Goal: Transaction & Acquisition: Book appointment/travel/reservation

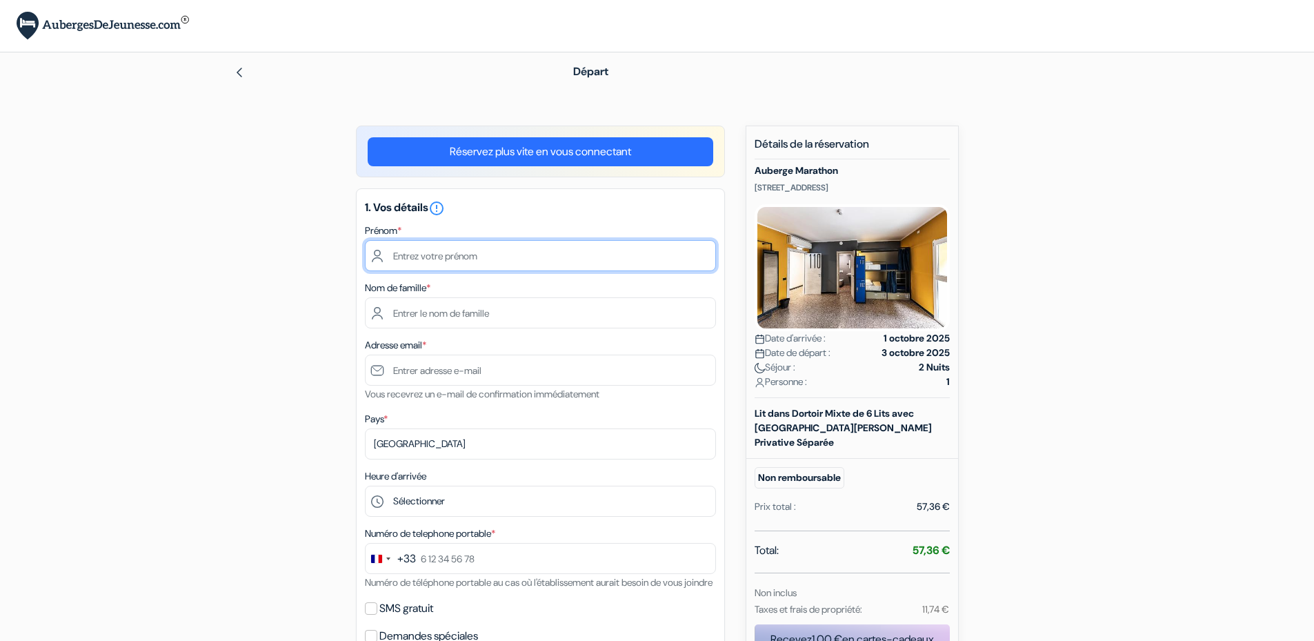
click at [454, 253] on input "text" at bounding box center [540, 255] width 351 height 31
click at [531, 162] on link "Réservez plus vite en vous connectant" at bounding box center [540, 151] width 345 height 29
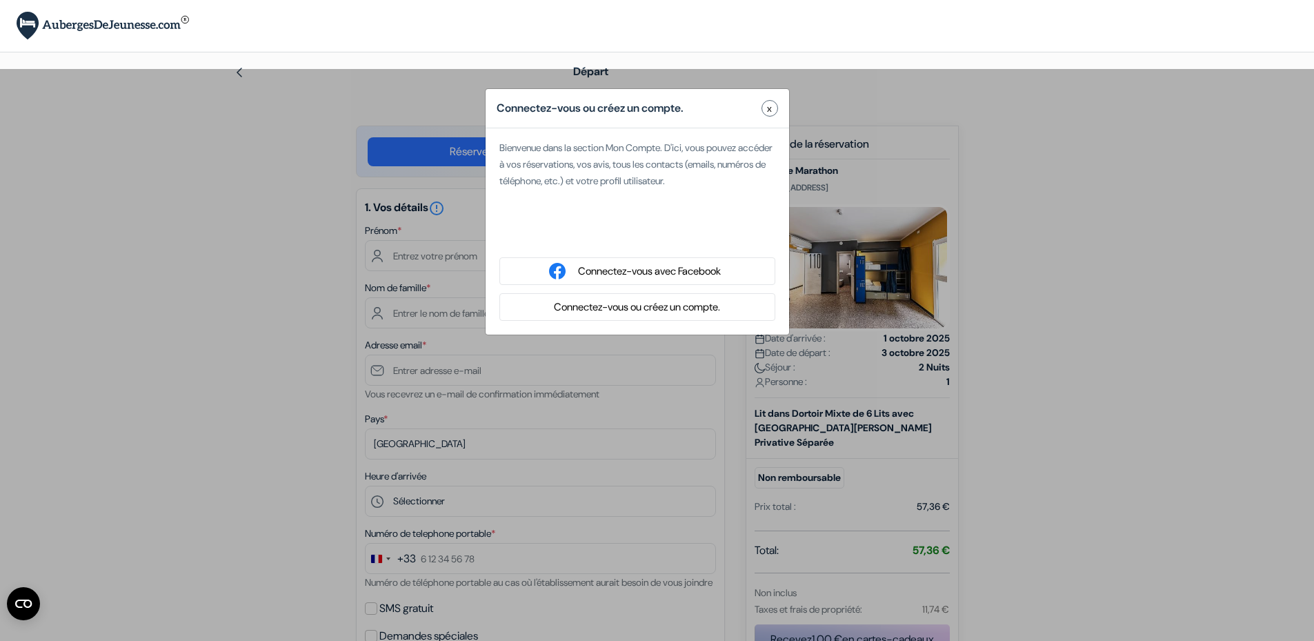
type input "[PERSON_NAME]"
type input "[EMAIL_ADDRESS][DOMAIN_NAME]"
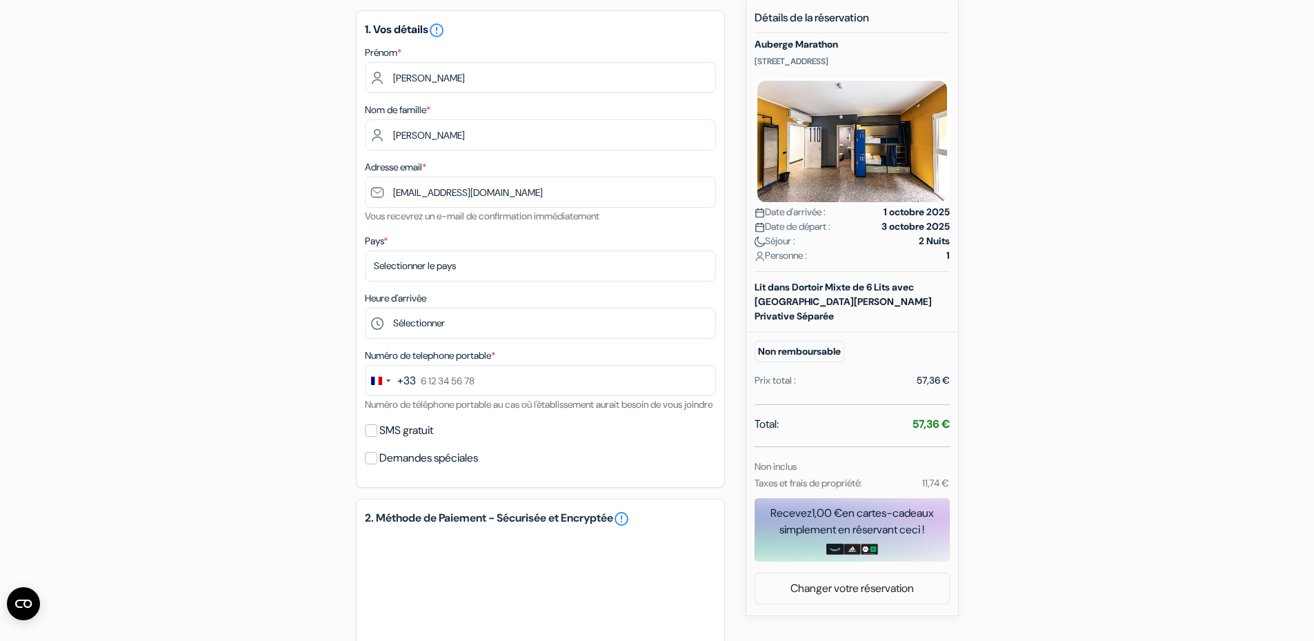
scroll to position [138, 0]
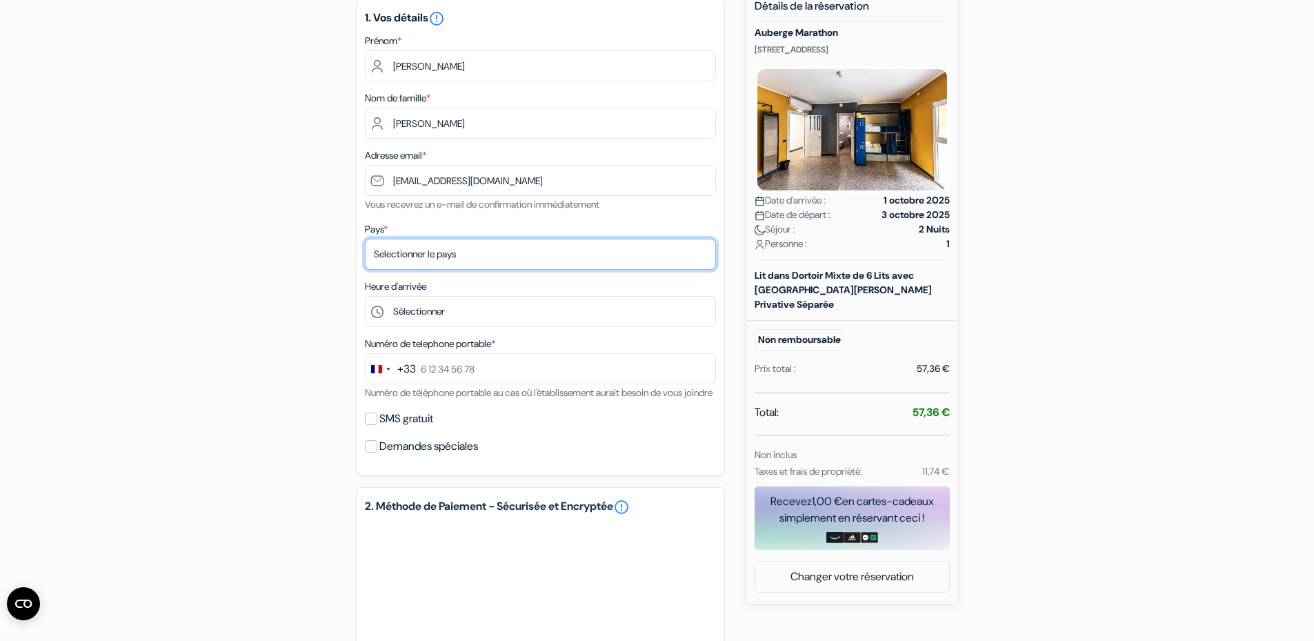
click at [423, 245] on select "Selectionner le pays Abkhazie [GEOGRAPHIC_DATA] [GEOGRAPHIC_DATA] [GEOGRAPHIC_D…" at bounding box center [540, 254] width 351 height 31
click at [414, 249] on select "Selectionner le pays Abkhazie [GEOGRAPHIC_DATA] [GEOGRAPHIC_DATA] [GEOGRAPHIC_D…" at bounding box center [540, 254] width 351 height 31
select select "fr"
click at [365, 239] on select "Selectionner le pays Abkhazie [GEOGRAPHIC_DATA] [GEOGRAPHIC_DATA] [GEOGRAPHIC_D…" at bounding box center [540, 254] width 351 height 31
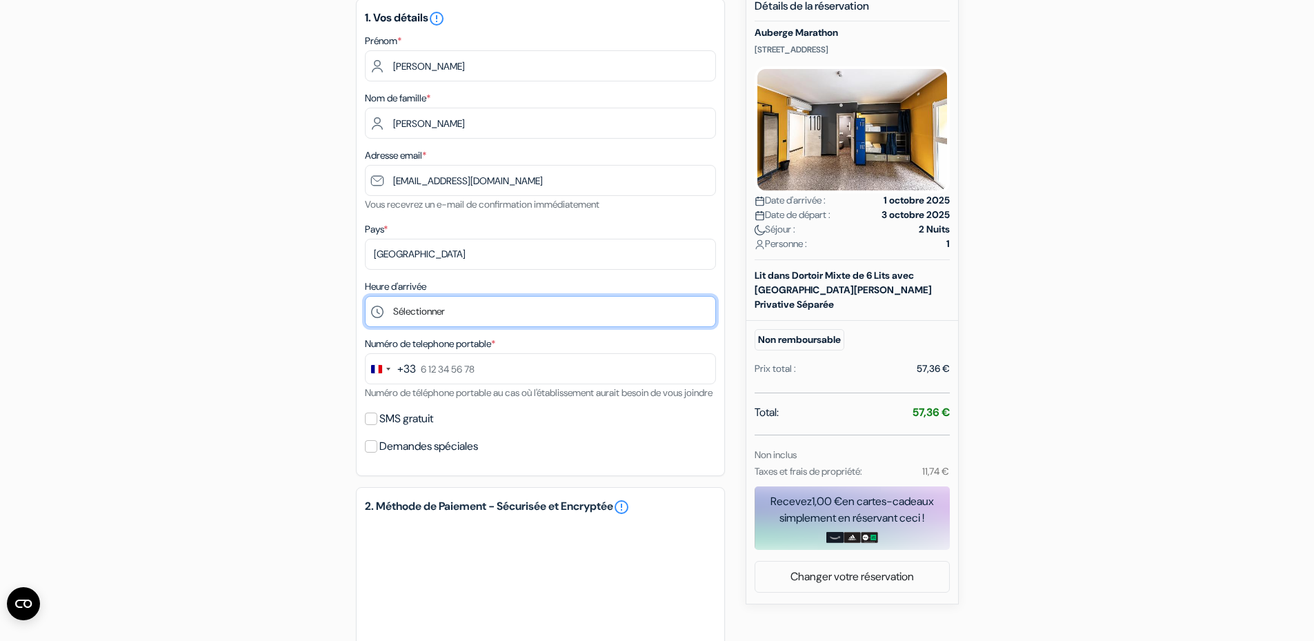
click at [422, 312] on select "Sélectionner 14:00 15:00 16:00 17:00 18:00 19:00 20:00 21:00 22:00" at bounding box center [540, 311] width 351 height 31
select select "16"
click at [365, 296] on select "Sélectionner 14:00 15:00 16:00 17:00 18:00 19:00 20:00 21:00 22:00" at bounding box center [540, 311] width 351 height 31
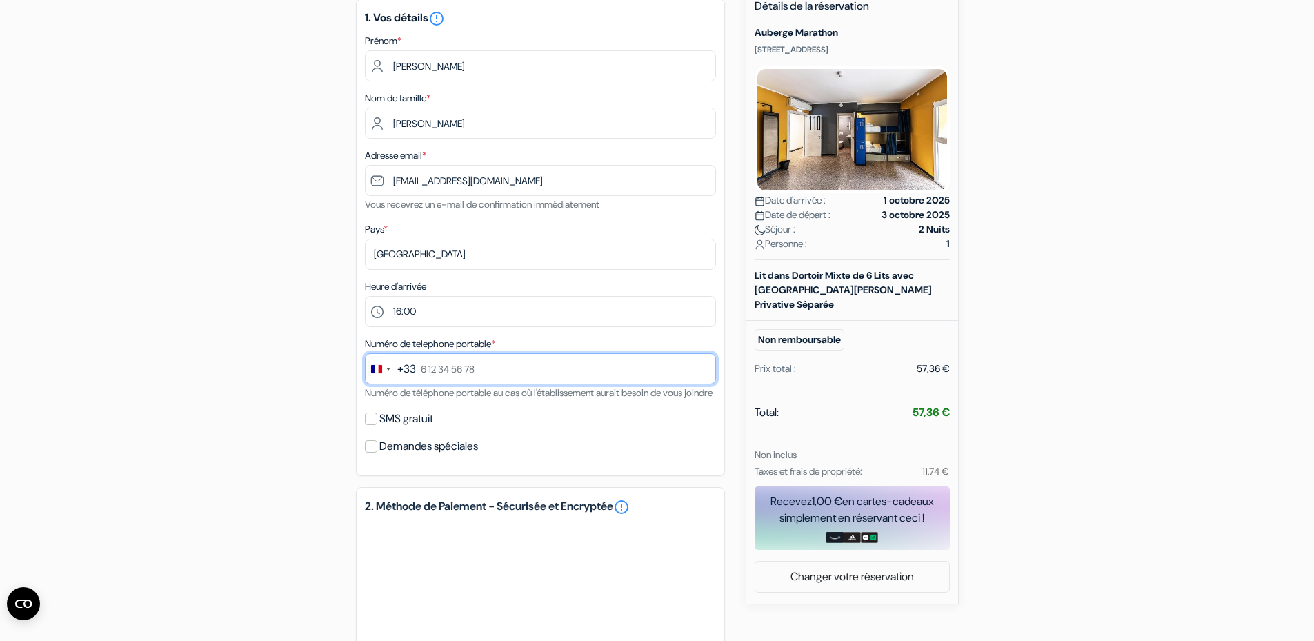
click at [423, 367] on input "text" at bounding box center [540, 368] width 351 height 31
type input "6 40 11 02 19"
click at [415, 428] on label "SMS gratuit" at bounding box center [406, 418] width 54 height 19
click at [377, 425] on input "SMS gratuit" at bounding box center [371, 418] width 12 height 12
checkbox input "true"
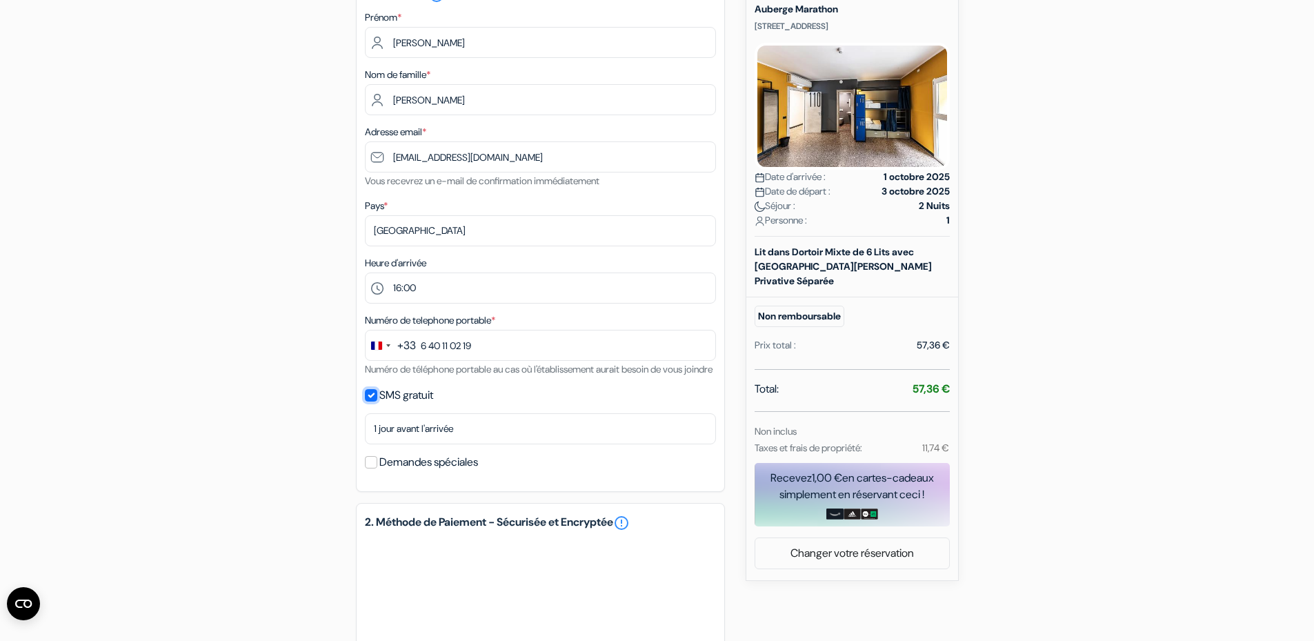
scroll to position [207, 0]
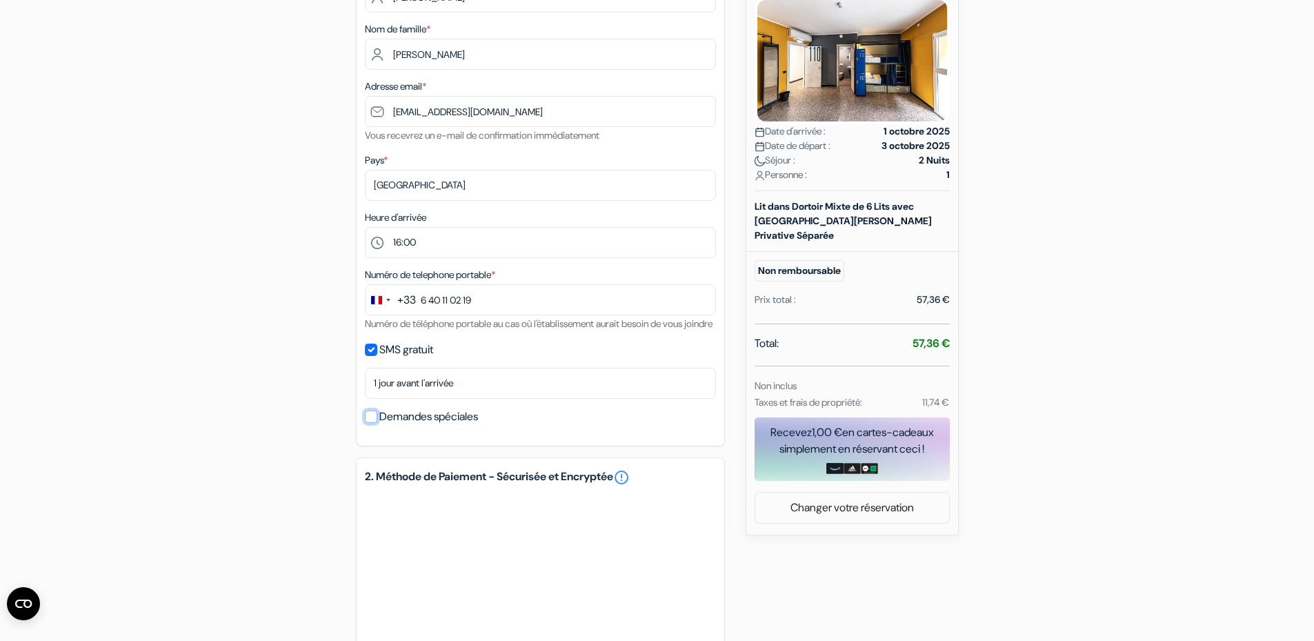
click at [374, 423] on input "Demandes spéciales" at bounding box center [371, 416] width 12 height 12
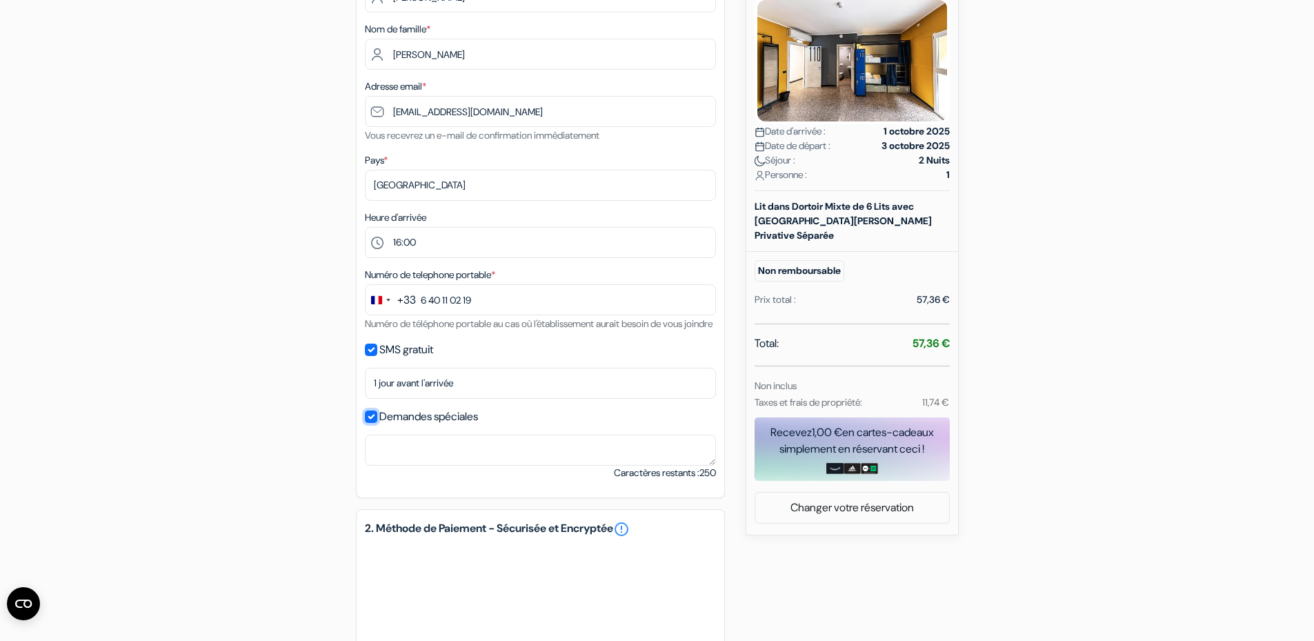
click at [377, 426] on div "Demandes spéciales" at bounding box center [540, 416] width 351 height 19
click at [374, 423] on input "Demandes spéciales" at bounding box center [371, 416] width 12 height 12
checkbox input "false"
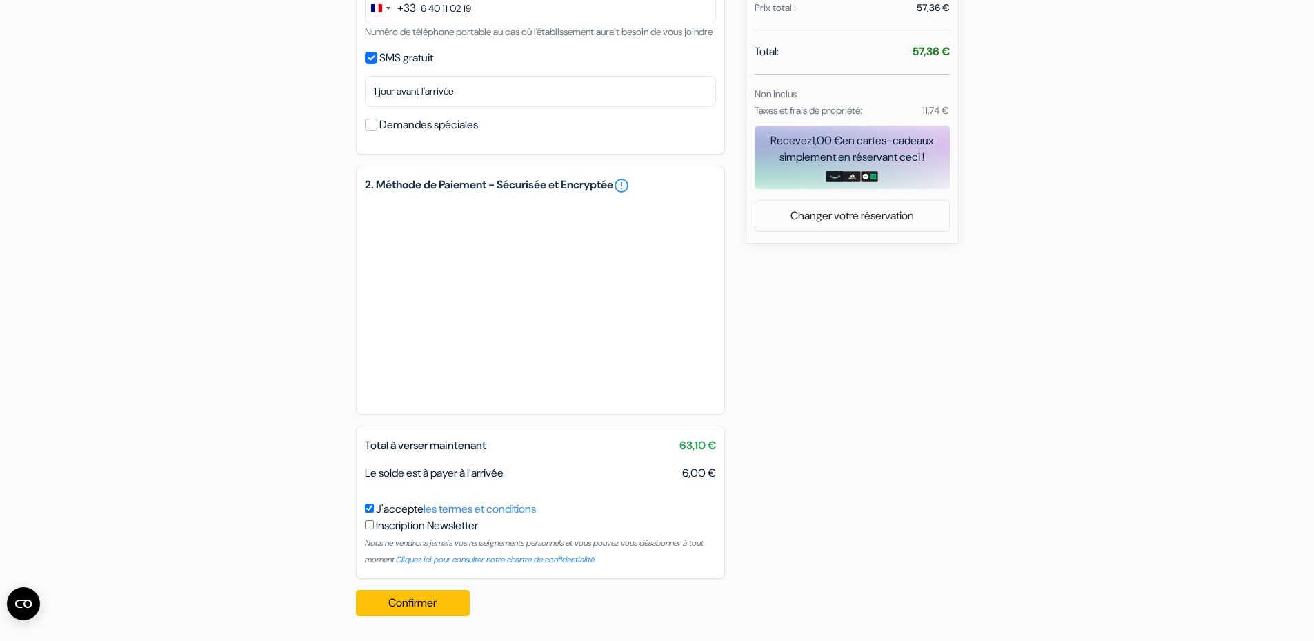
scroll to position [515, 0]
click at [410, 602] on button "Confirmer Loading..." at bounding box center [413, 603] width 114 height 26
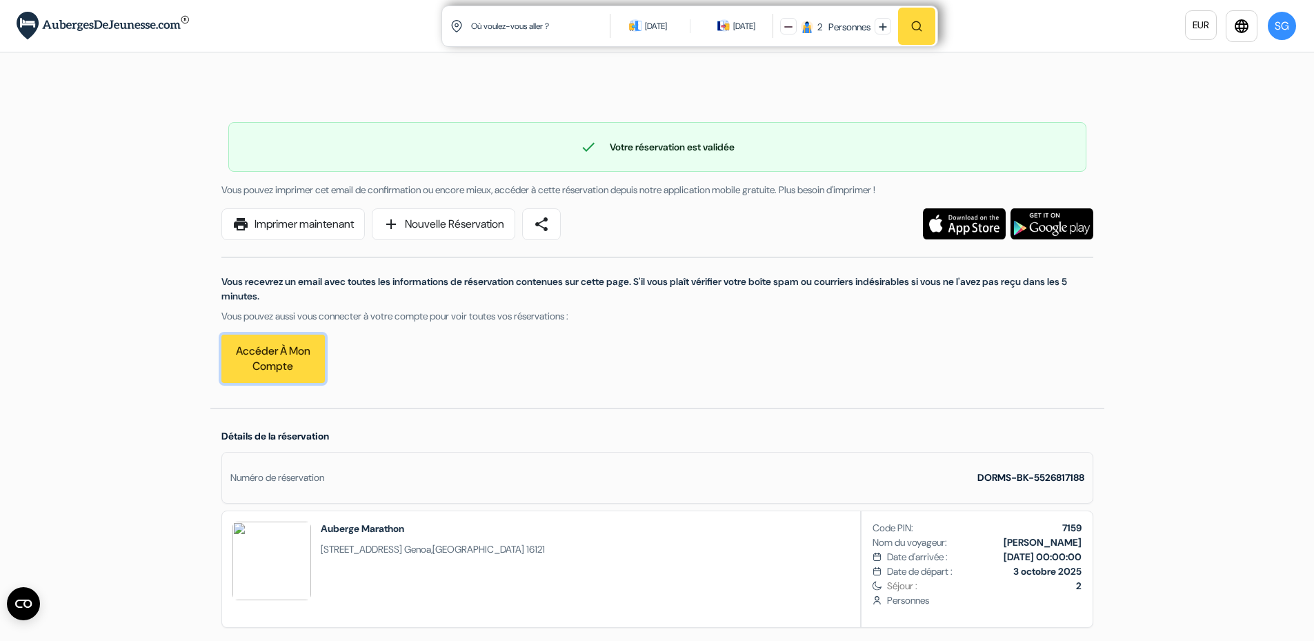
click at [294, 360] on link "Accéder à mon compte" at bounding box center [272, 358] width 103 height 48
